Goal: Find specific page/section: Find specific page/section

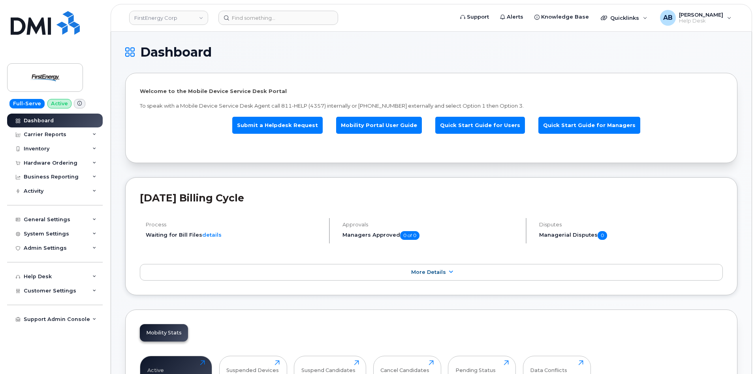
click at [139, 28] on header "FirstEnergy Corp Support Alerts Knowledge Base Quicklinks Suspend / Cancel Devi…" at bounding box center [432, 18] width 642 height 28
click at [159, 17] on link "FirstEnergy Corp" at bounding box center [168, 18] width 79 height 14
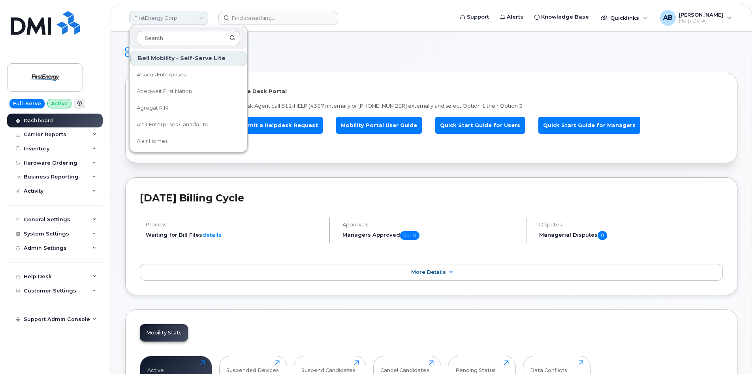
type input "k"
type input "kiewit"
click at [179, 116] on div "DMI Inc Kiewit Canada (DEV Env) Kiewit Canada Inc Kiewit Corporation Kiewit USA…" at bounding box center [189, 91] width 118 height 83
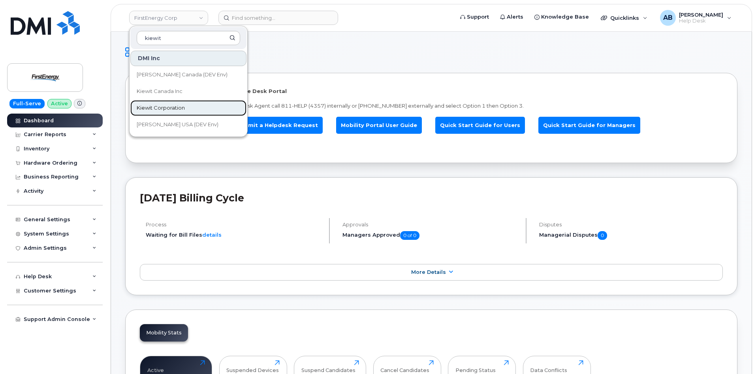
click at [177, 108] on span "Kiewit Corporation" at bounding box center [161, 108] width 48 height 8
